Goal: Information Seeking & Learning: Learn about a topic

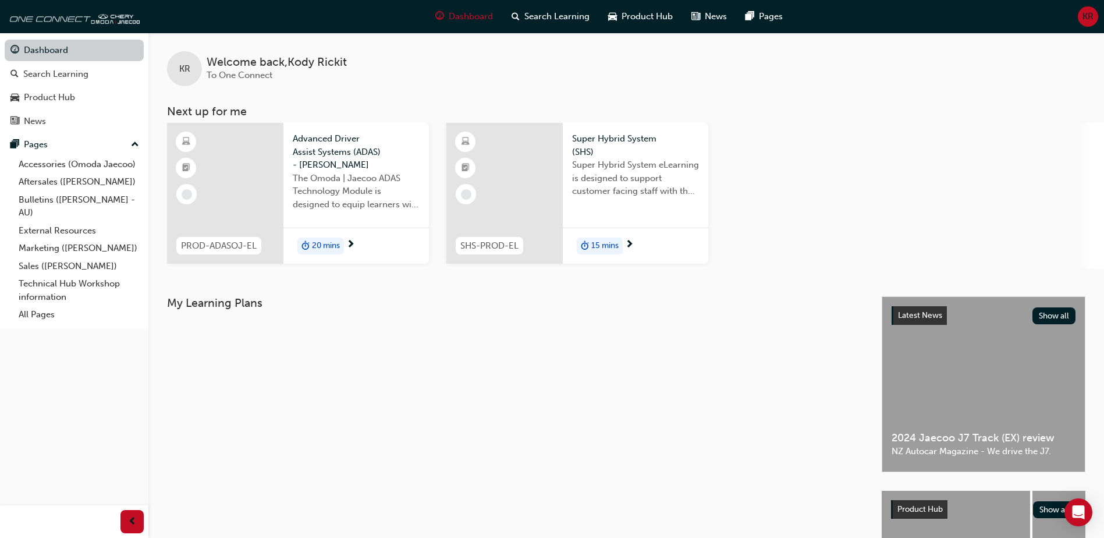
click at [62, 48] on link "Dashboard" at bounding box center [74, 51] width 139 height 22
click at [63, 73] on div "Search Learning" at bounding box center [55, 74] width 65 height 13
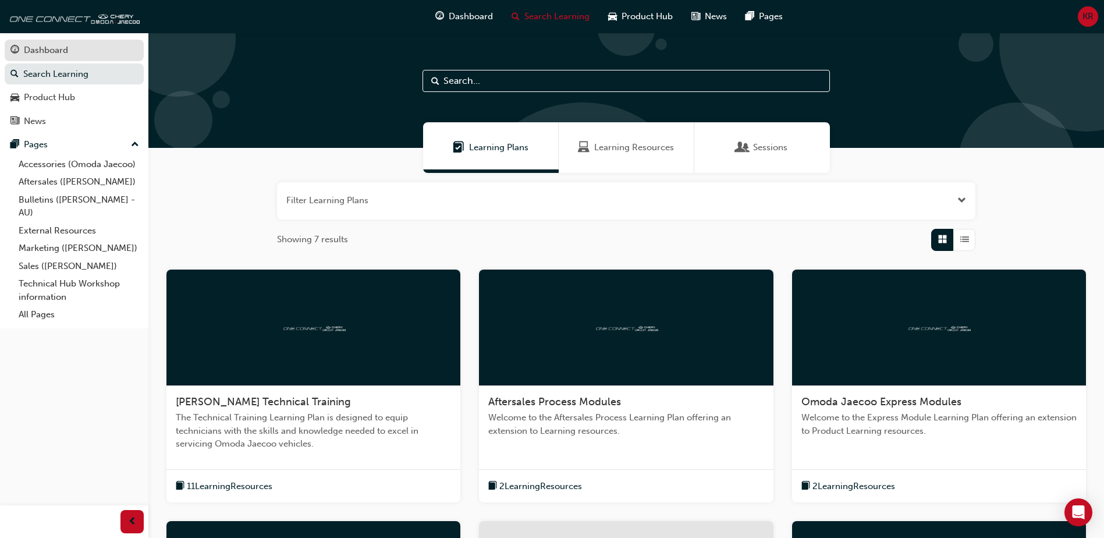
click at [61, 41] on link "Dashboard" at bounding box center [74, 51] width 139 height 22
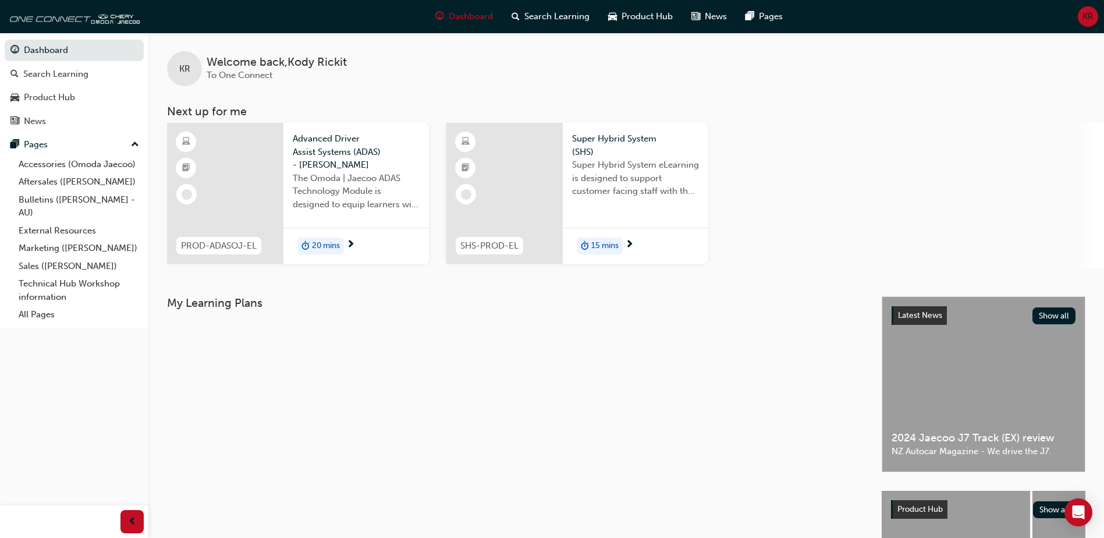
click at [342, 249] on div "20 mins" at bounding box center [320, 246] width 47 height 17
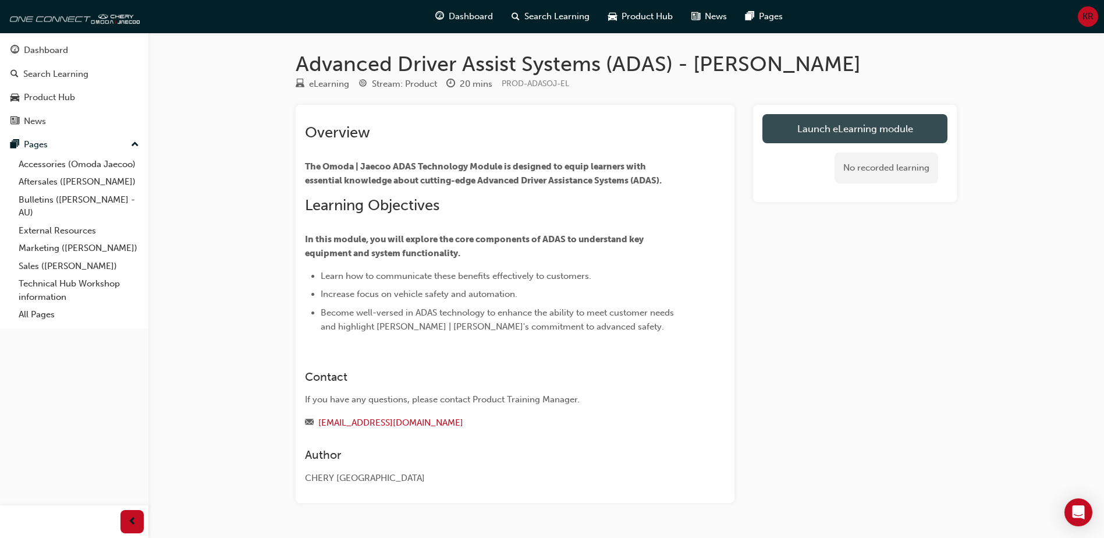
click at [823, 126] on link "Launch eLearning module" at bounding box center [855, 128] width 185 height 29
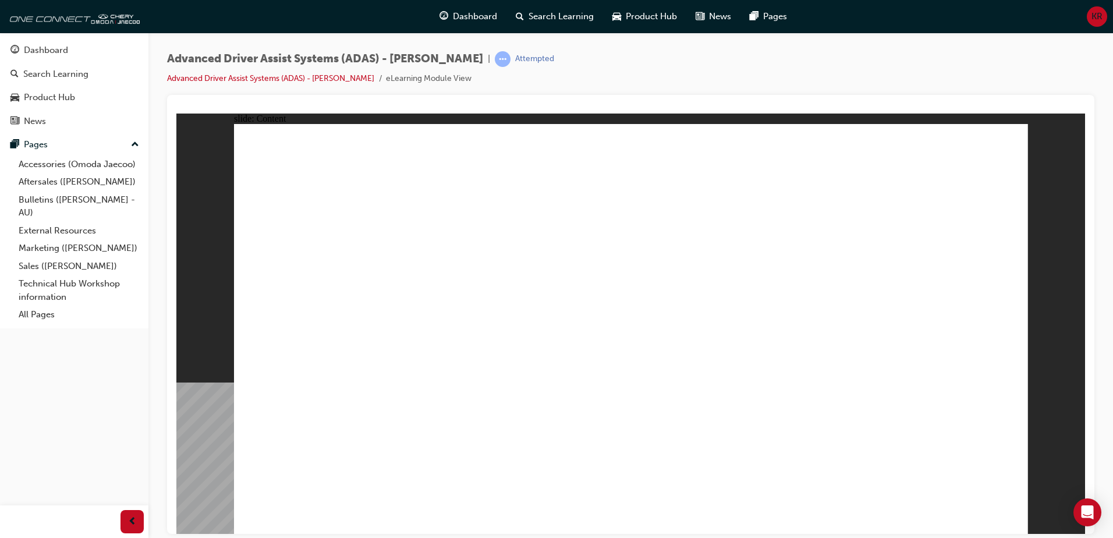
drag, startPoint x: 774, startPoint y: 350, endPoint x: 560, endPoint y: 373, distance: 214.9
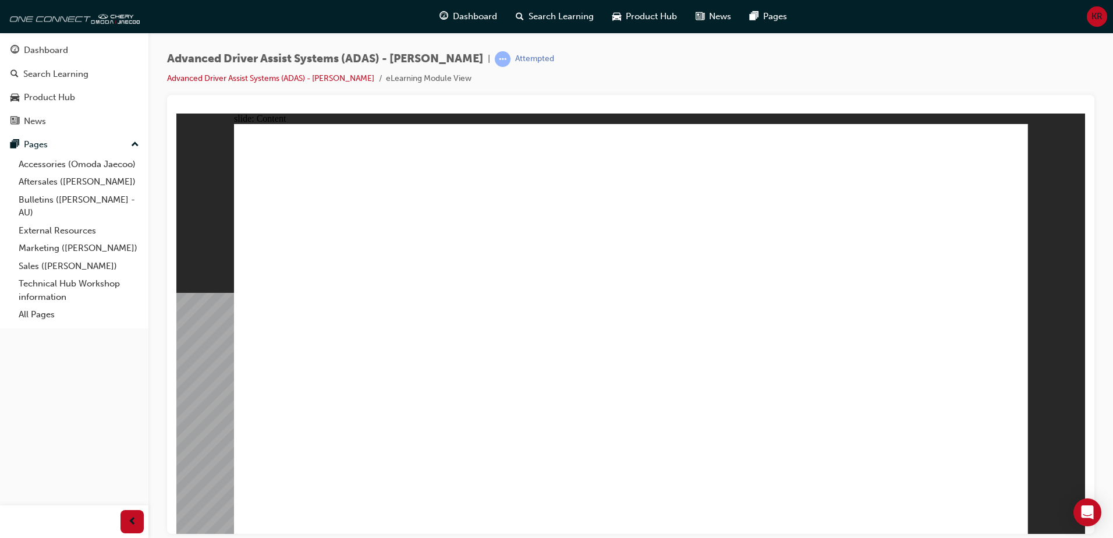
drag, startPoint x: 368, startPoint y: 222, endPoint x: 373, endPoint y: 204, distance: 18.1
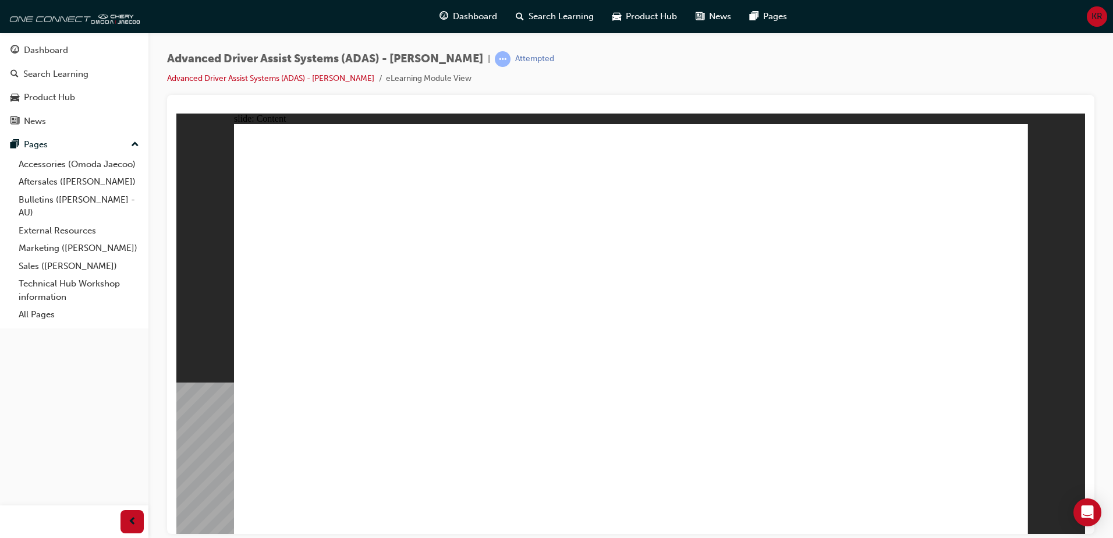
drag, startPoint x: 537, startPoint y: 431, endPoint x: 569, endPoint y: 438, distance: 32.8
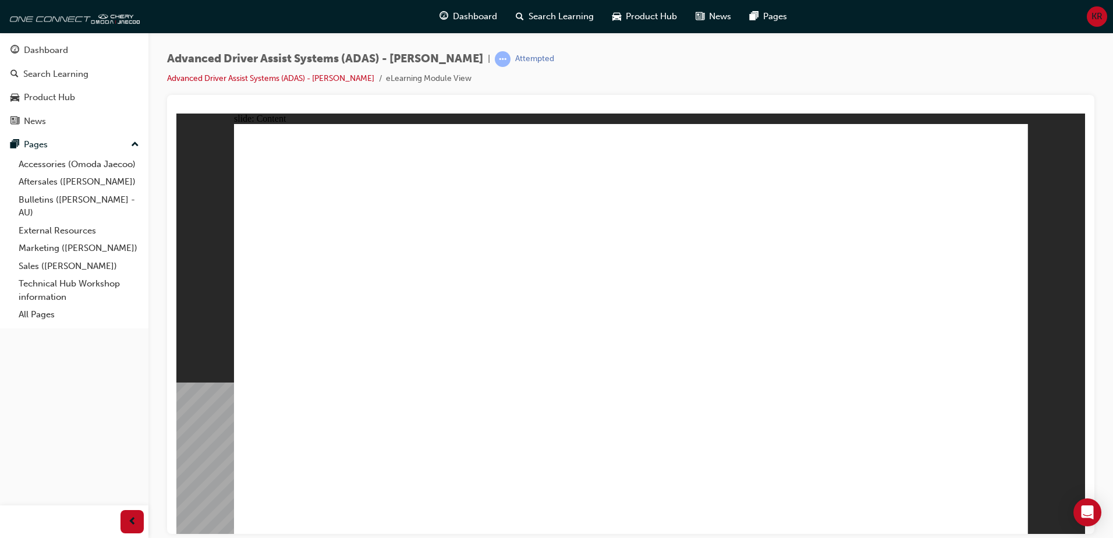
drag, startPoint x: 740, startPoint y: 277, endPoint x: 777, endPoint y: 295, distance: 40.6
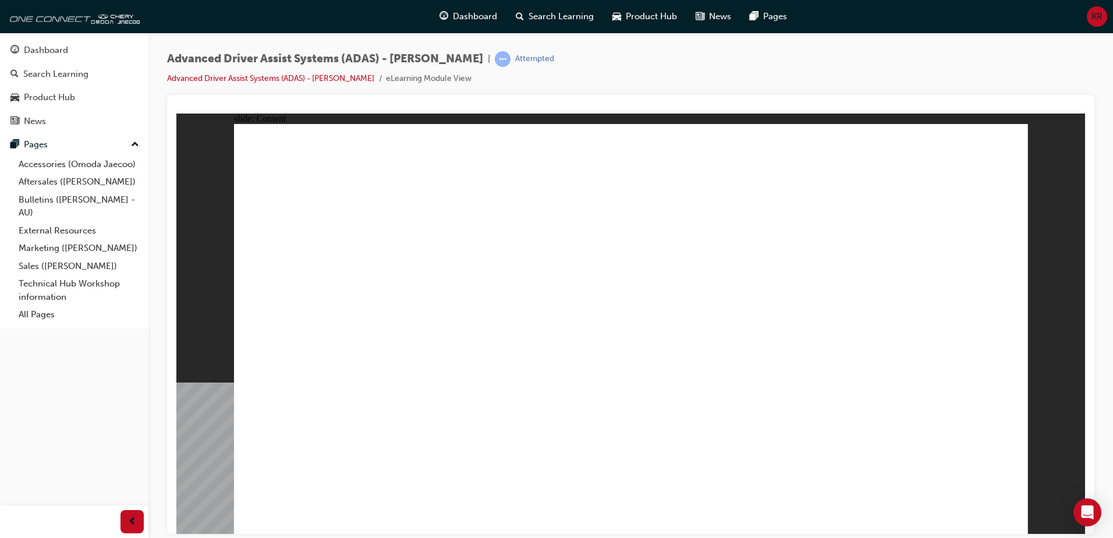
drag, startPoint x: 474, startPoint y: 270, endPoint x: 458, endPoint y: 247, distance: 28.1
drag, startPoint x: 877, startPoint y: 352, endPoint x: 866, endPoint y: 352, distance: 11.1
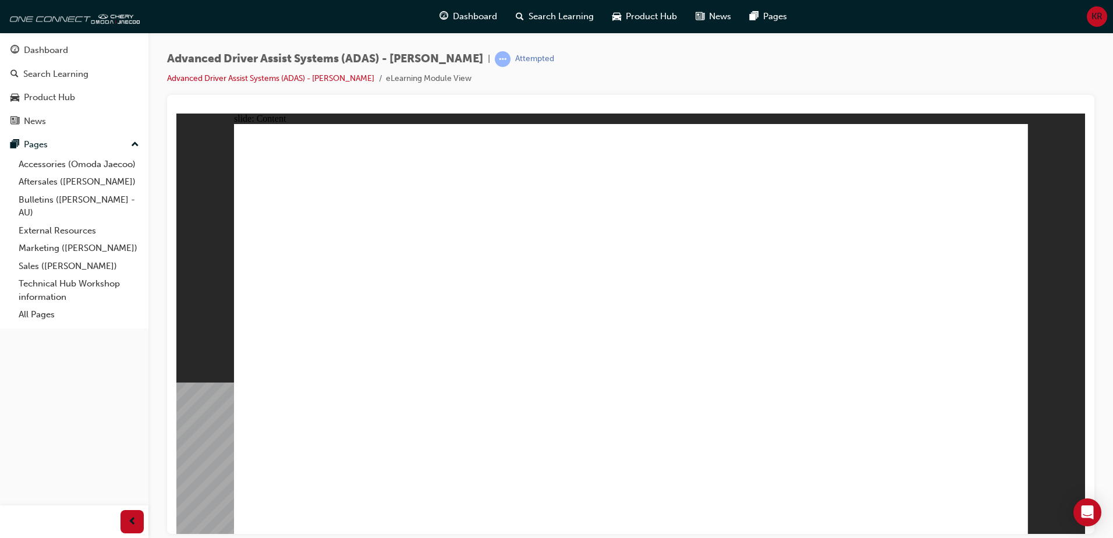
drag, startPoint x: 389, startPoint y: 301, endPoint x: 550, endPoint y: 251, distance: 168.1
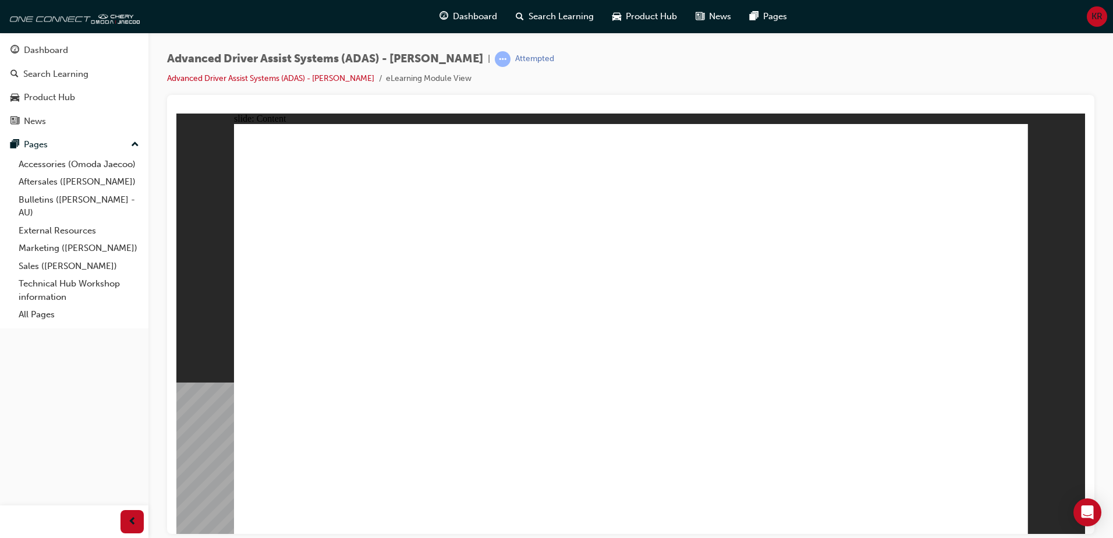
drag, startPoint x: 659, startPoint y: 324, endPoint x: 665, endPoint y: 321, distance: 7.0
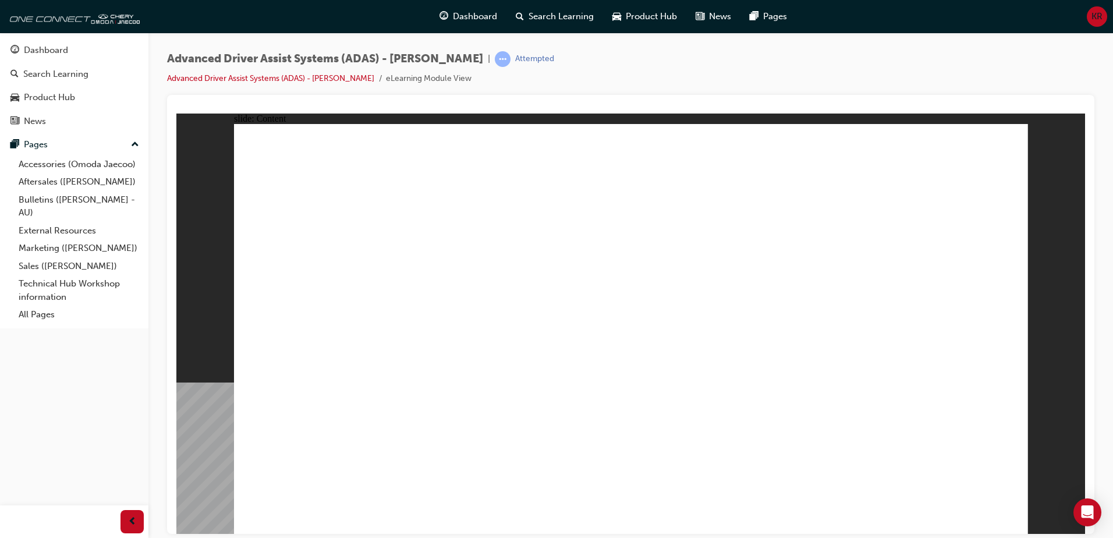
drag, startPoint x: 603, startPoint y: 352, endPoint x: 861, endPoint y: 433, distance: 270.3
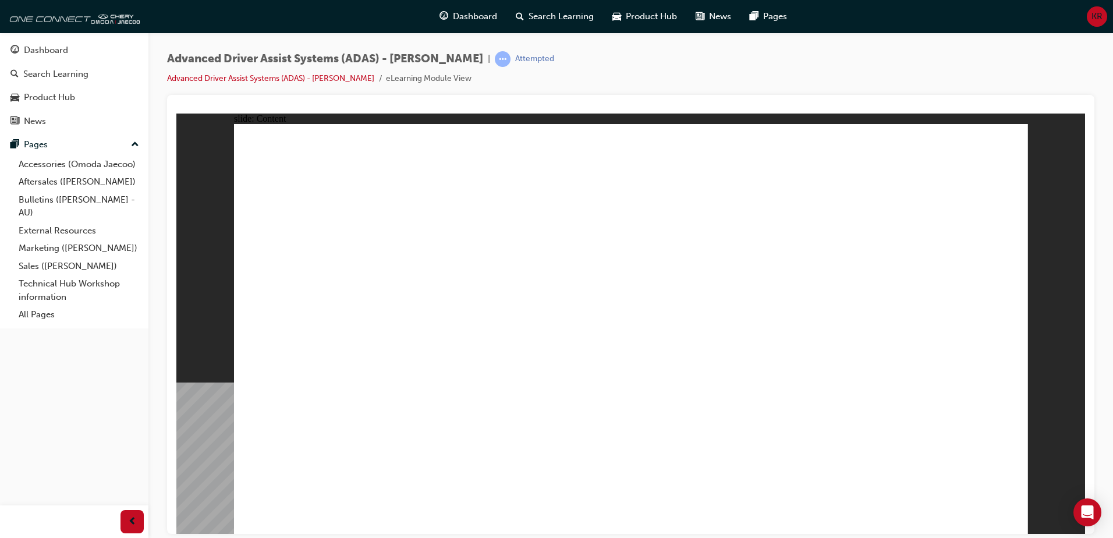
drag, startPoint x: 414, startPoint y: 438, endPoint x: 638, endPoint y: 215, distance: 315.7
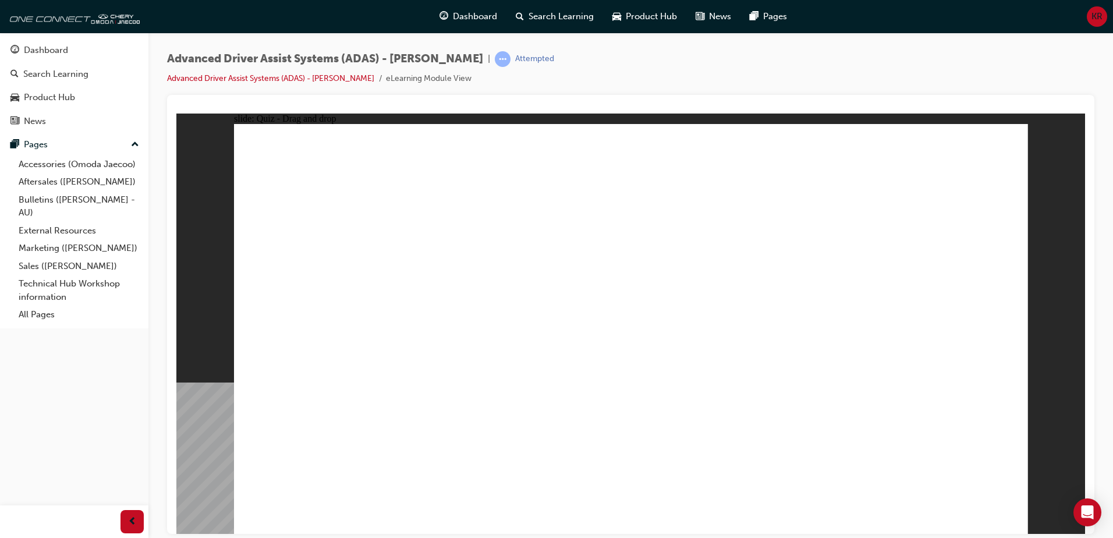
drag, startPoint x: 494, startPoint y: 448, endPoint x: 692, endPoint y: 217, distance: 303.5
drag, startPoint x: 629, startPoint y: 433, endPoint x: 628, endPoint y: 262, distance: 171.1
drag, startPoint x: 743, startPoint y: 440, endPoint x: 694, endPoint y: 253, distance: 193.7
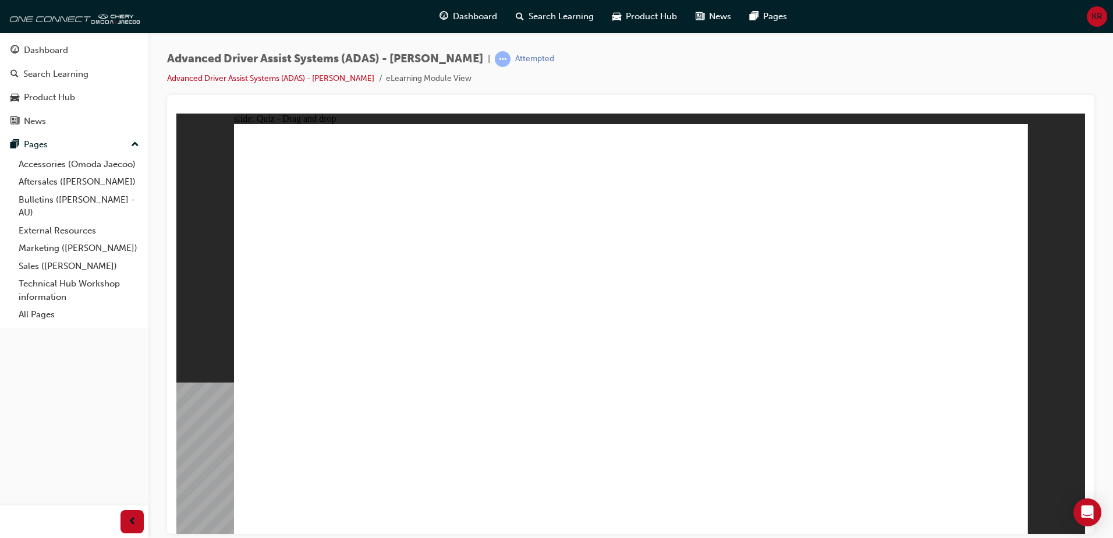
checkbox input "true"
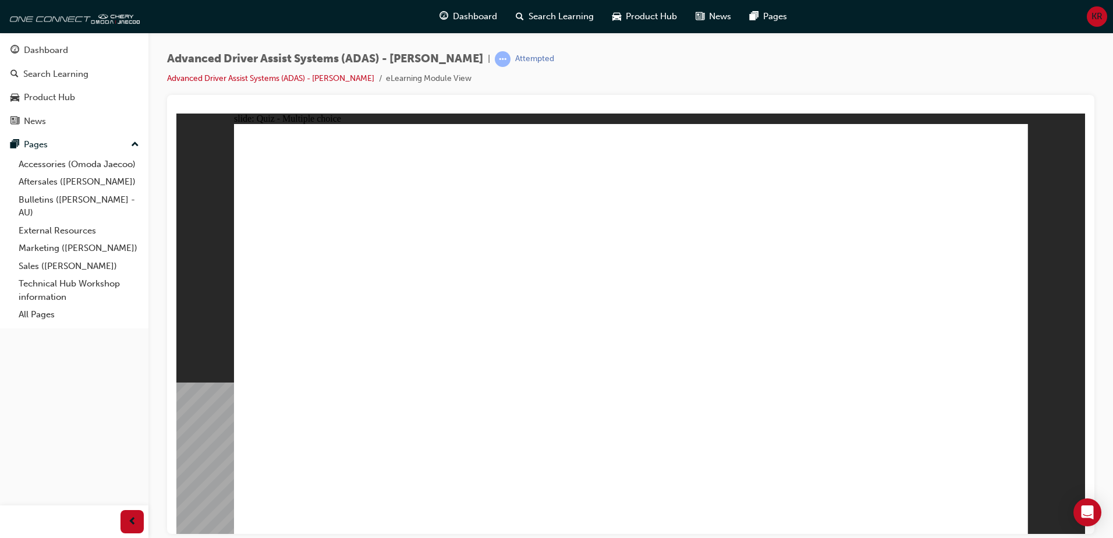
checkbox input "true"
drag, startPoint x: 855, startPoint y: 281, endPoint x: 848, endPoint y: 270, distance: 13.4
checkbox input "true"
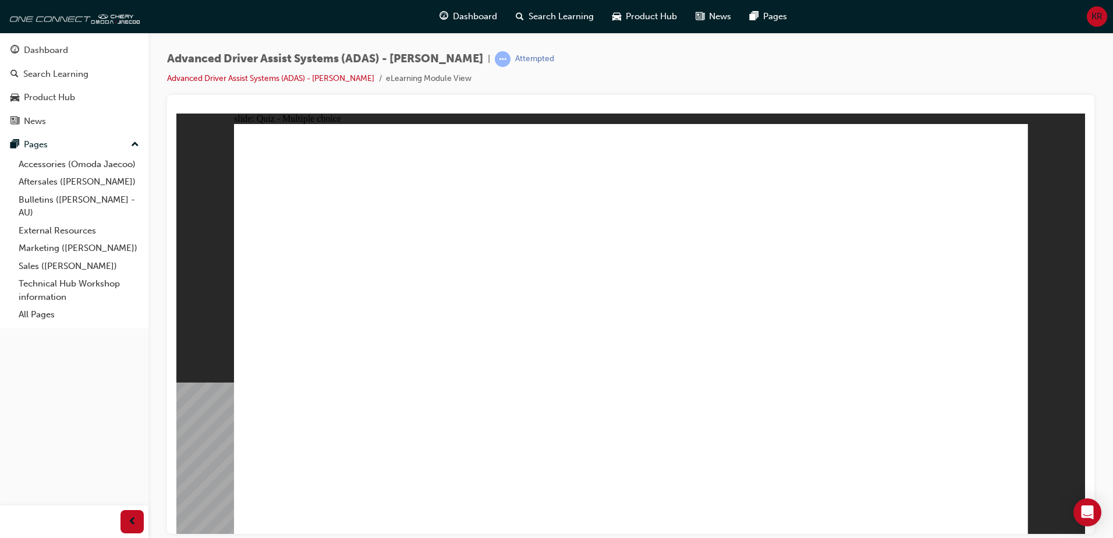
checkbox input "true"
drag, startPoint x: 646, startPoint y: 164, endPoint x: 718, endPoint y: 405, distance: 252.1
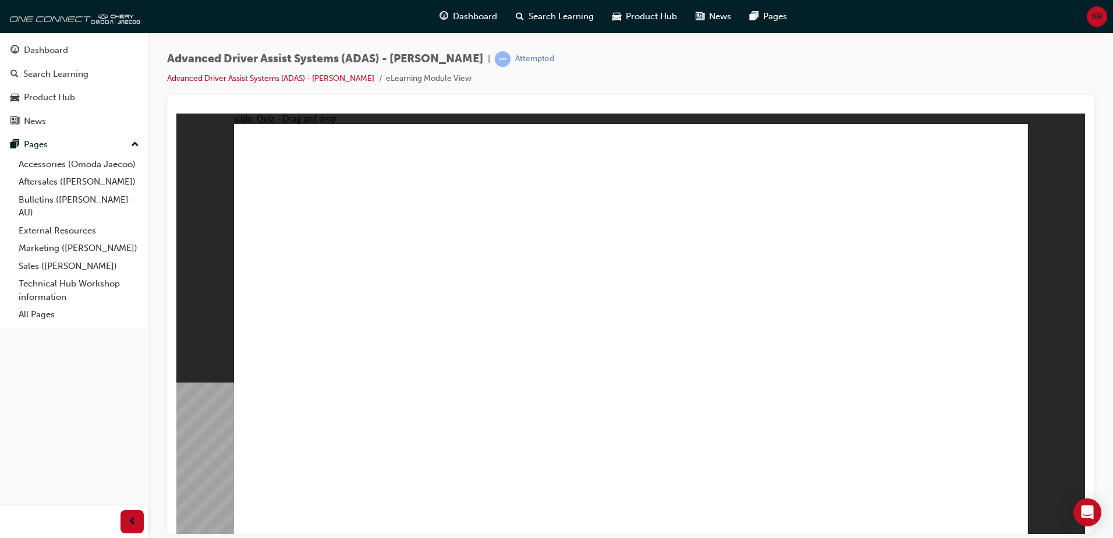
drag, startPoint x: 711, startPoint y: 164, endPoint x: 431, endPoint y: 400, distance: 366.5
drag, startPoint x: 804, startPoint y: 192, endPoint x: 718, endPoint y: 390, distance: 215.9
drag, startPoint x: 721, startPoint y: 374, endPoint x: 418, endPoint y: 380, distance: 303.3
drag, startPoint x: 906, startPoint y: 161, endPoint x: 544, endPoint y: 375, distance: 420.4
drag, startPoint x: 650, startPoint y: 203, endPoint x: 771, endPoint y: 390, distance: 223.1
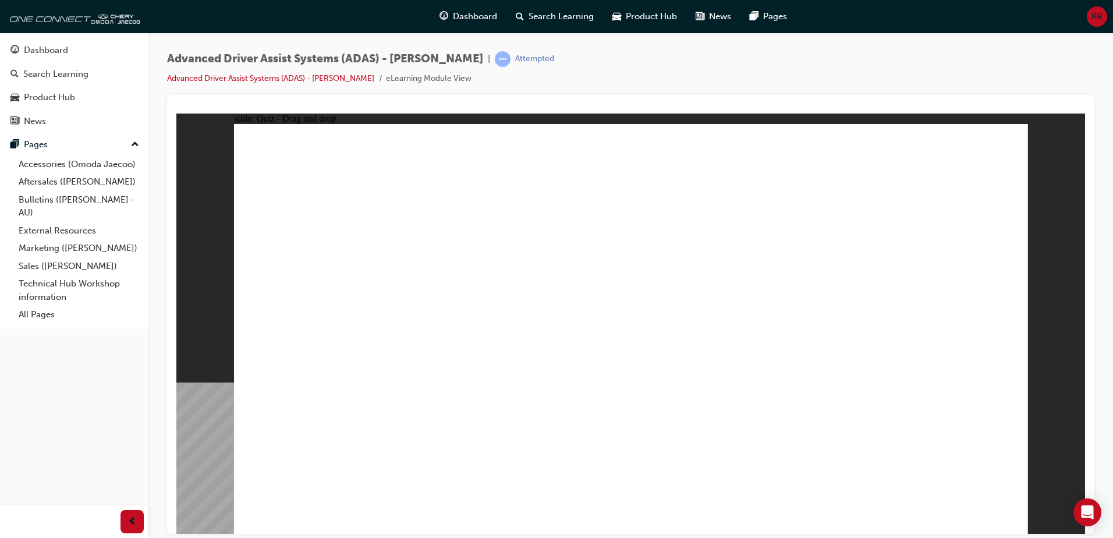
drag, startPoint x: 726, startPoint y: 204, endPoint x: 531, endPoint y: 396, distance: 273.3
drag, startPoint x: 814, startPoint y: 200, endPoint x: 544, endPoint y: 426, distance: 352.5
drag, startPoint x: 900, startPoint y: 199, endPoint x: 459, endPoint y: 402, distance: 485.8
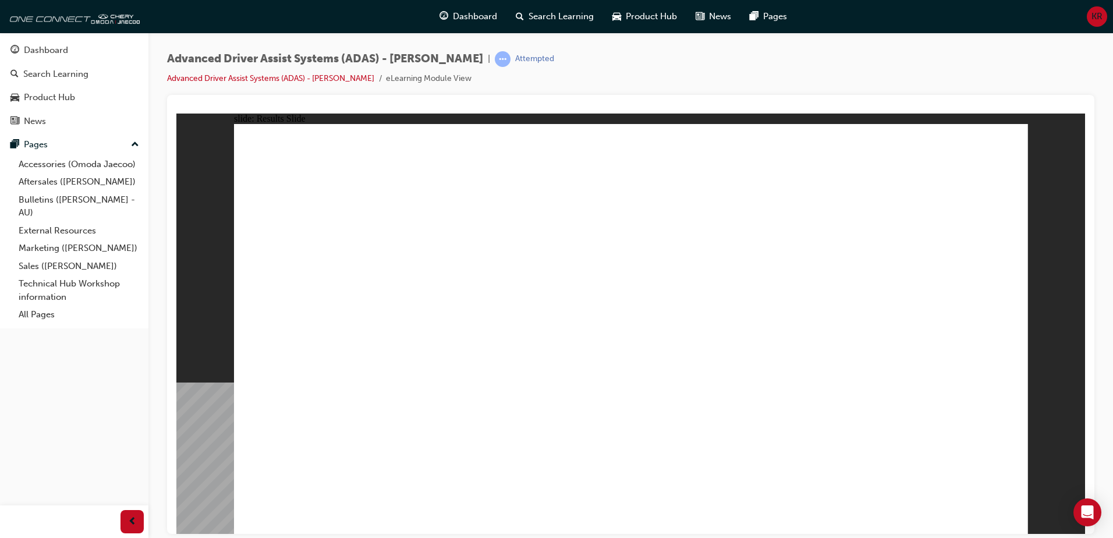
drag, startPoint x: 647, startPoint y: 448, endPoint x: 652, endPoint y: 194, distance: 253.3
drag, startPoint x: 385, startPoint y: 447, endPoint x: 682, endPoint y: 197, distance: 388.8
drag, startPoint x: 529, startPoint y: 439, endPoint x: 697, endPoint y: 161, distance: 324.9
drag, startPoint x: 773, startPoint y: 401, endPoint x: 880, endPoint y: 199, distance: 228.6
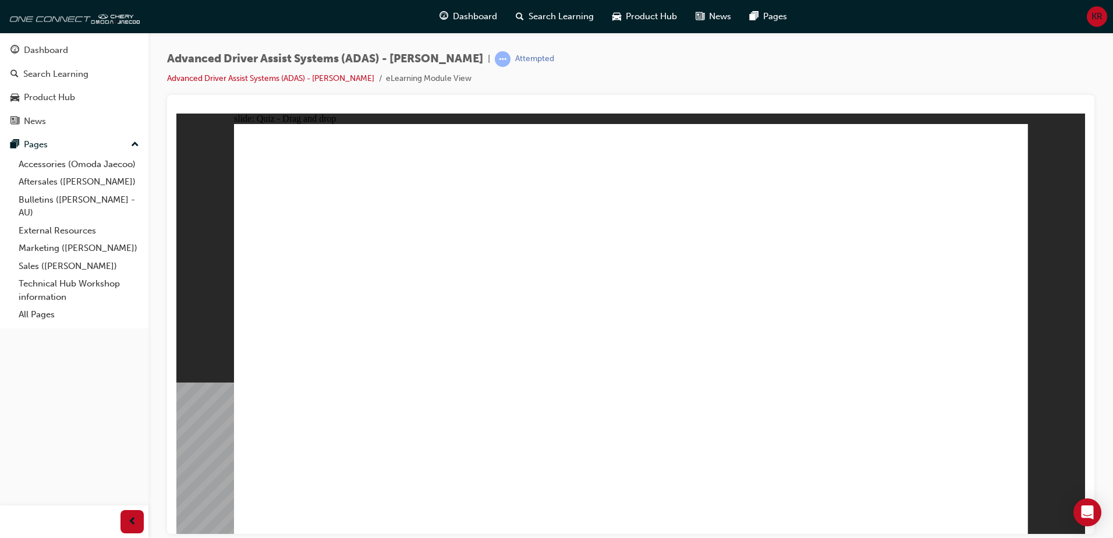
drag, startPoint x: 871, startPoint y: 427, endPoint x: 865, endPoint y: 402, distance: 26.4
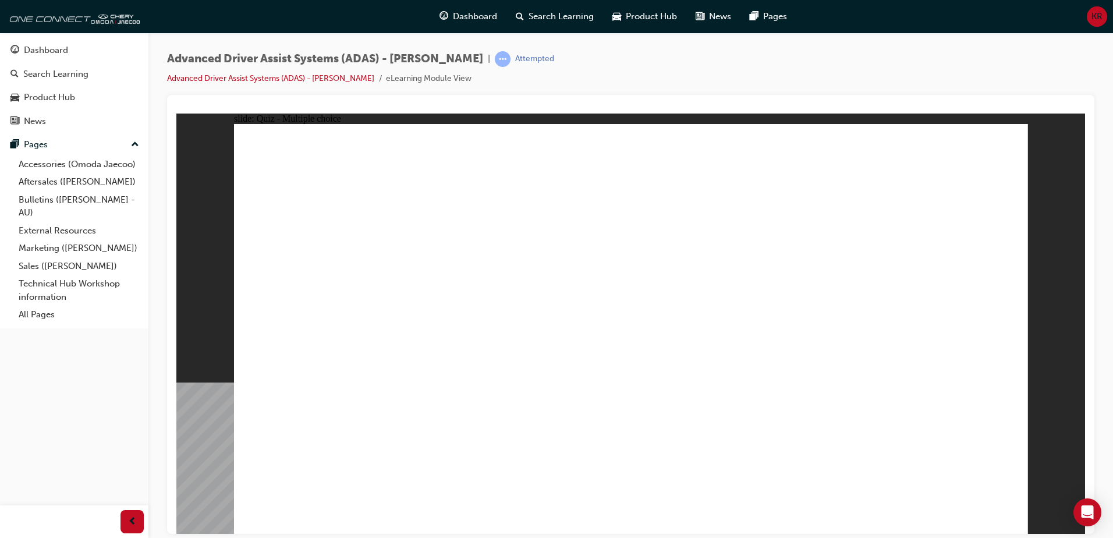
checkbox input "true"
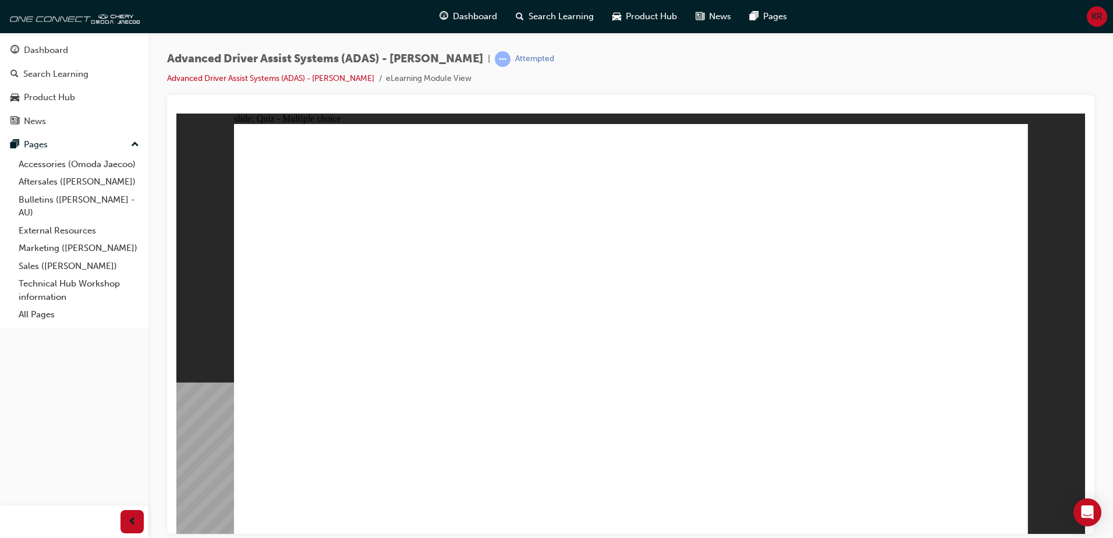
checkbox input "true"
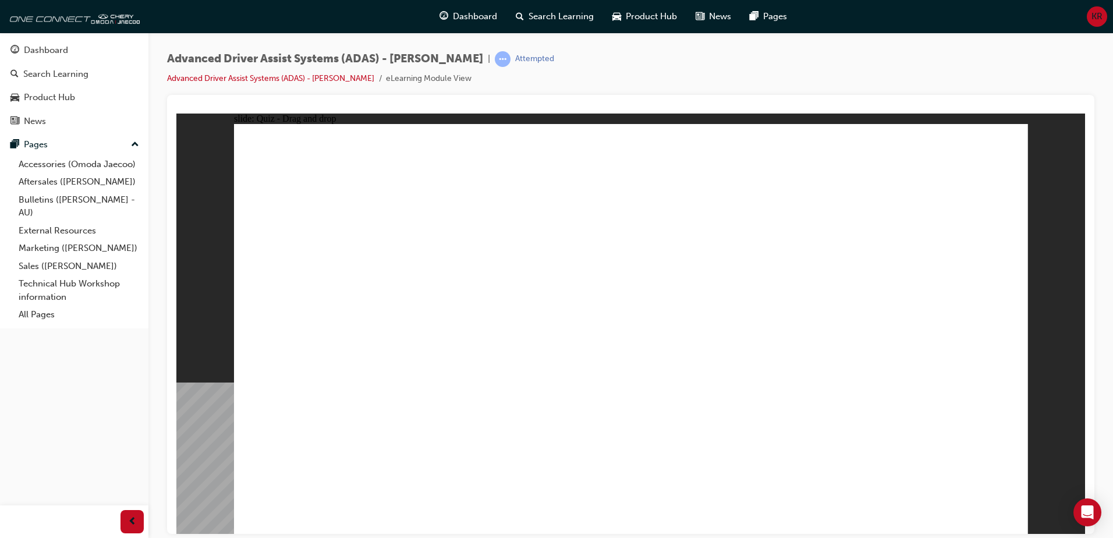
drag, startPoint x: 670, startPoint y: 270, endPoint x: 721, endPoint y: 409, distance: 147.5
drag, startPoint x: 654, startPoint y: 170, endPoint x: 793, endPoint y: 416, distance: 282.5
drag, startPoint x: 902, startPoint y: 198, endPoint x: 812, endPoint y: 402, distance: 222.6
drag, startPoint x: 729, startPoint y: 163, endPoint x: 462, endPoint y: 394, distance: 353.3
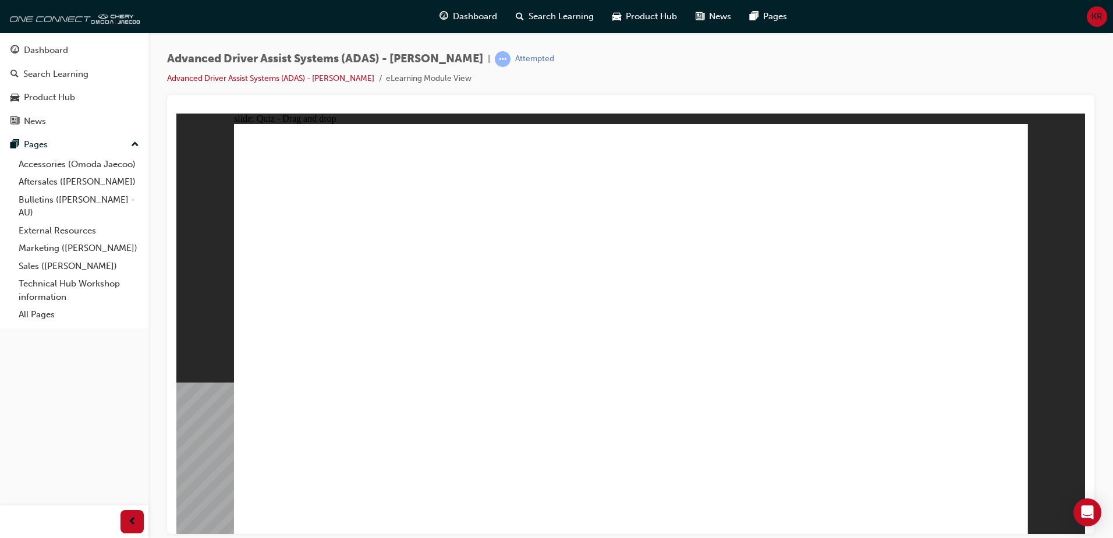
drag, startPoint x: 809, startPoint y: 162, endPoint x: 445, endPoint y: 391, distance: 429.5
drag, startPoint x: 726, startPoint y: 197, endPoint x: 483, endPoint y: 409, distance: 322.3
drag, startPoint x: 793, startPoint y: 195, endPoint x: 427, endPoint y: 438, distance: 439.8
drag, startPoint x: 892, startPoint y: 174, endPoint x: 472, endPoint y: 399, distance: 476.6
drag, startPoint x: 527, startPoint y: 377, endPoint x: 688, endPoint y: 414, distance: 165.6
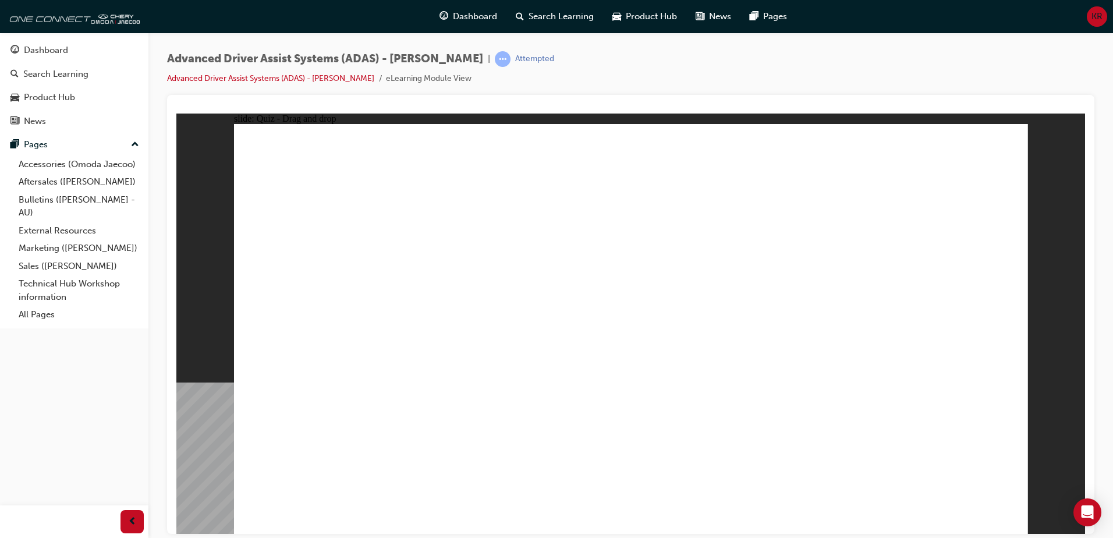
drag, startPoint x: 436, startPoint y: 416, endPoint x: 648, endPoint y: 244, distance: 272.7
drag, startPoint x: 511, startPoint y: 458, endPoint x: 679, endPoint y: 229, distance: 283.5
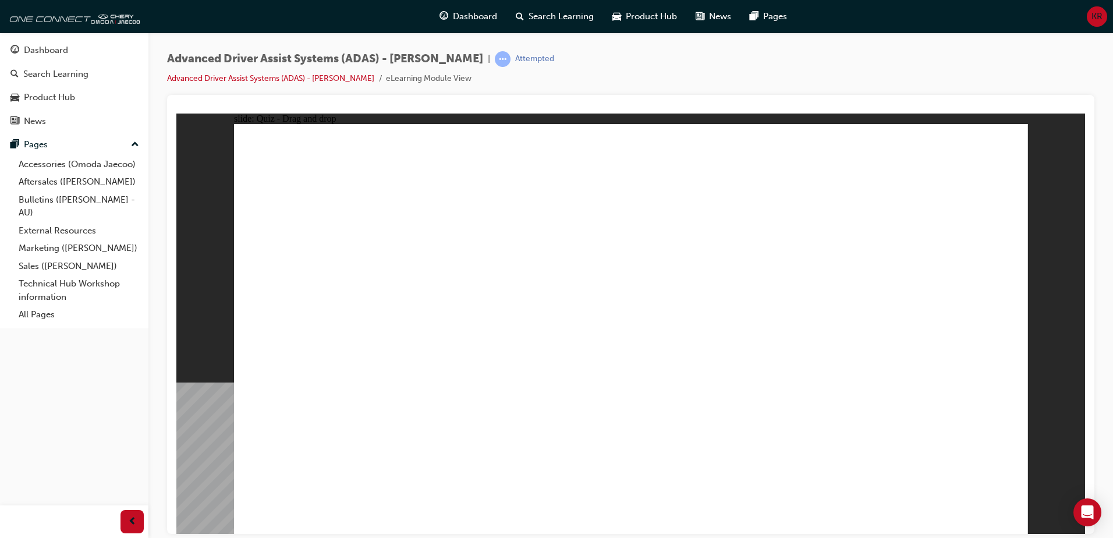
drag, startPoint x: 653, startPoint y: 449, endPoint x: 864, endPoint y: 208, distance: 320.1
drag, startPoint x: 770, startPoint y: 465, endPoint x: 895, endPoint y: 239, distance: 258.0
drag, startPoint x: 816, startPoint y: 146, endPoint x: 693, endPoint y: 208, distance: 137.7
drag, startPoint x: 820, startPoint y: 177, endPoint x: 676, endPoint y: 222, distance: 151.3
drag, startPoint x: 670, startPoint y: 180, endPoint x: 860, endPoint y: 184, distance: 189.8
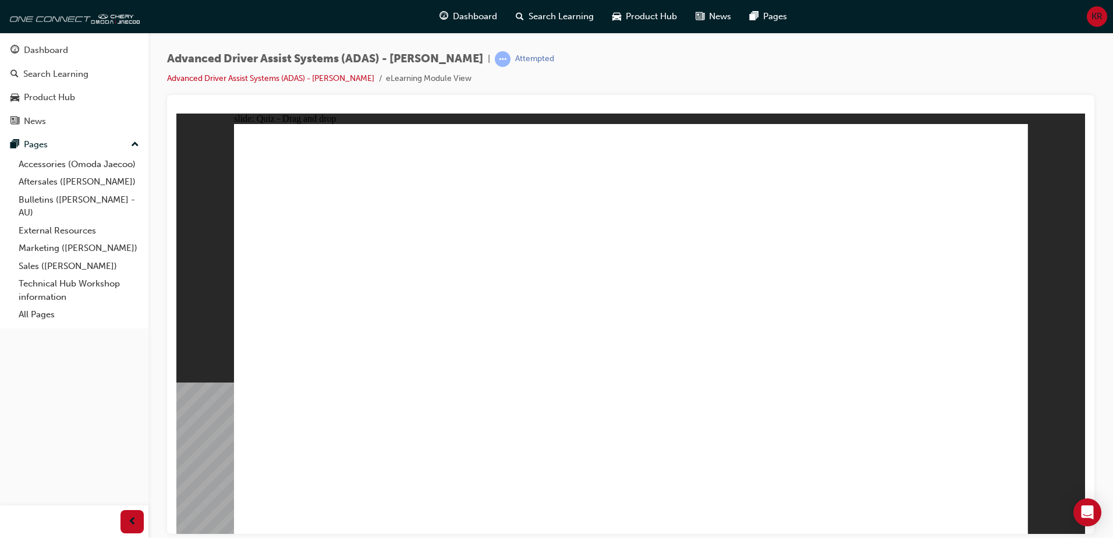
drag, startPoint x: 738, startPoint y: 203, endPoint x: 745, endPoint y: 245, distance: 42.5
checkbox input "true"
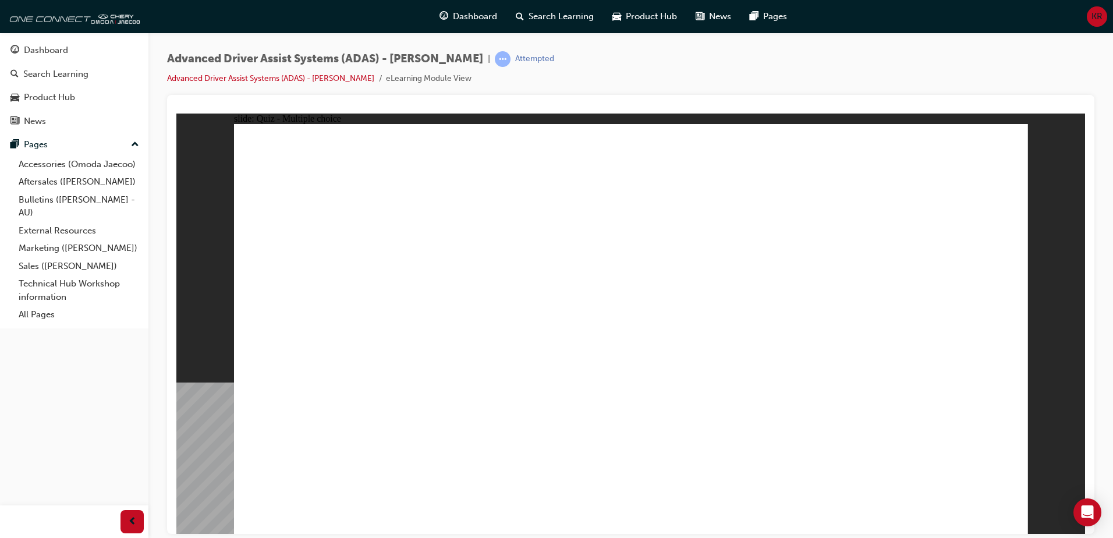
checkbox input "true"
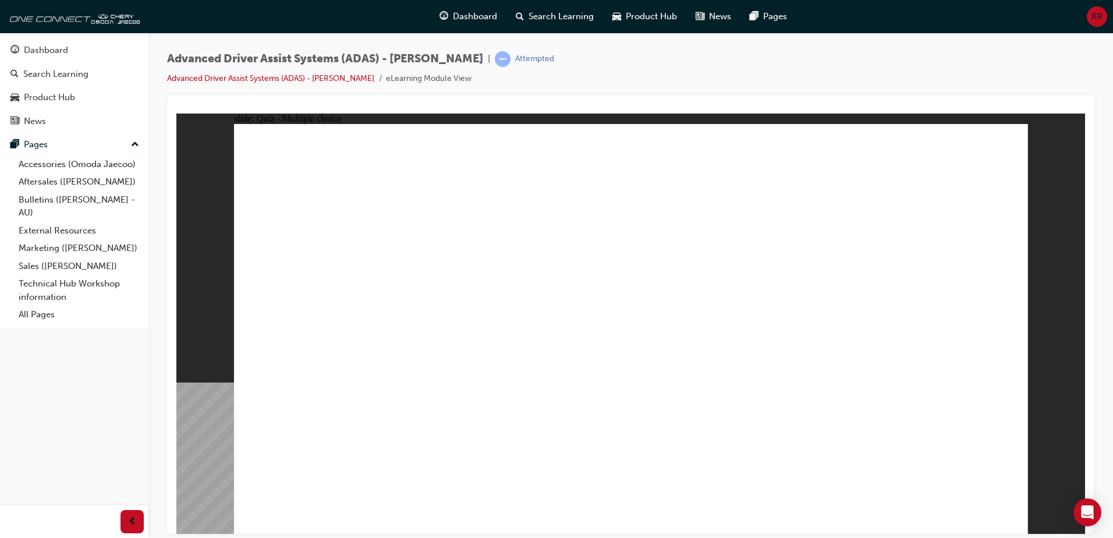
checkbox input "true"
drag, startPoint x: 768, startPoint y: 423, endPoint x: 770, endPoint y: 445, distance: 21.6
checkbox input "true"
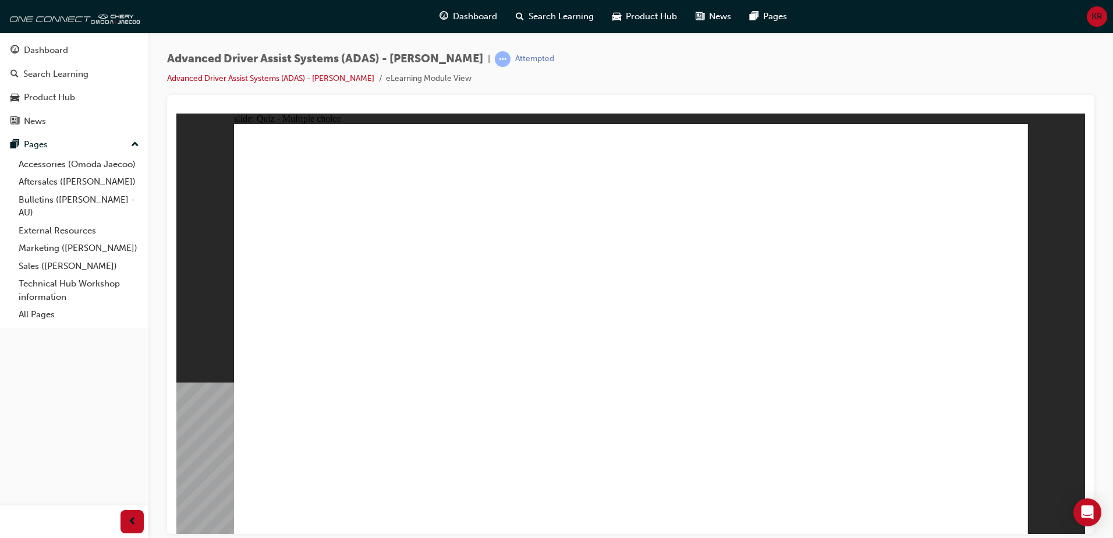
drag, startPoint x: 654, startPoint y: 166, endPoint x: 479, endPoint y: 403, distance: 295.0
drag, startPoint x: 625, startPoint y: 220, endPoint x: 452, endPoint y: 409, distance: 255.9
drag, startPoint x: 885, startPoint y: 207, endPoint x: 466, endPoint y: 427, distance: 472.6
drag, startPoint x: 732, startPoint y: 165, endPoint x: 456, endPoint y: 405, distance: 365.2
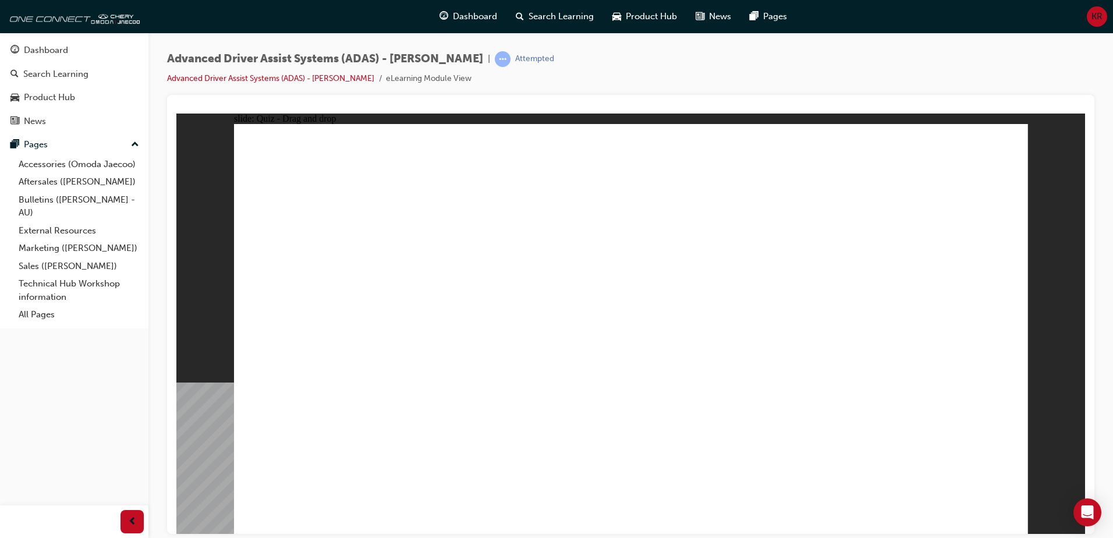
drag, startPoint x: 432, startPoint y: 375, endPoint x: 703, endPoint y: 384, distance: 271.4
drag, startPoint x: 398, startPoint y: 367, endPoint x: 741, endPoint y: 371, distance: 342.9
drag, startPoint x: 321, startPoint y: 379, endPoint x: 808, endPoint y: 406, distance: 487.4
drag, startPoint x: 823, startPoint y: 192, endPoint x: 523, endPoint y: 389, distance: 359.1
drag, startPoint x: 742, startPoint y: 196, endPoint x: 455, endPoint y: 401, distance: 353.4
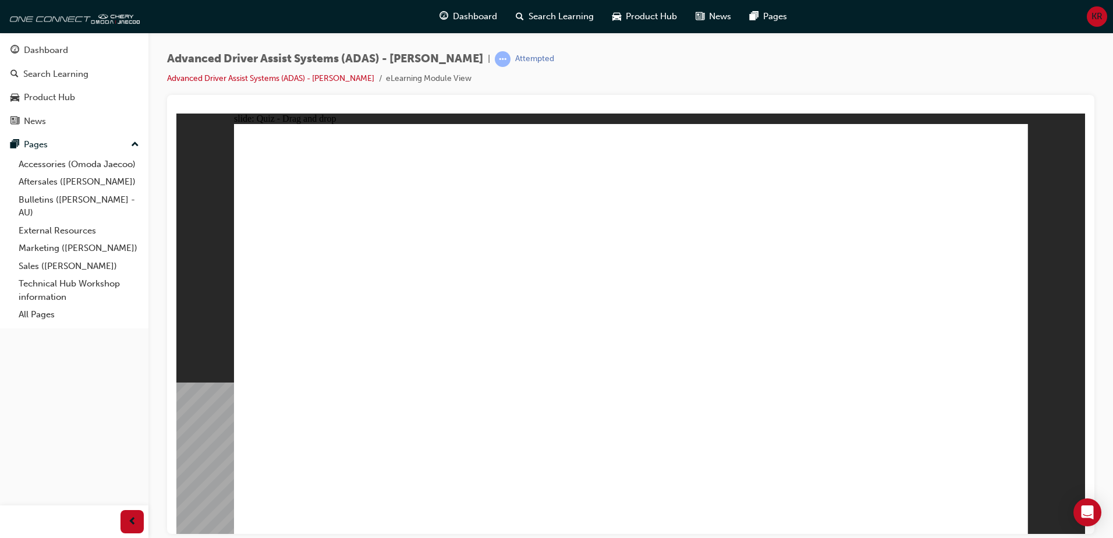
drag, startPoint x: 908, startPoint y: 162, endPoint x: 523, endPoint y: 395, distance: 449.3
drag, startPoint x: 813, startPoint y: 199, endPoint x: 825, endPoint y: 409, distance: 209.9
